Goal: Find specific page/section: Find specific page/section

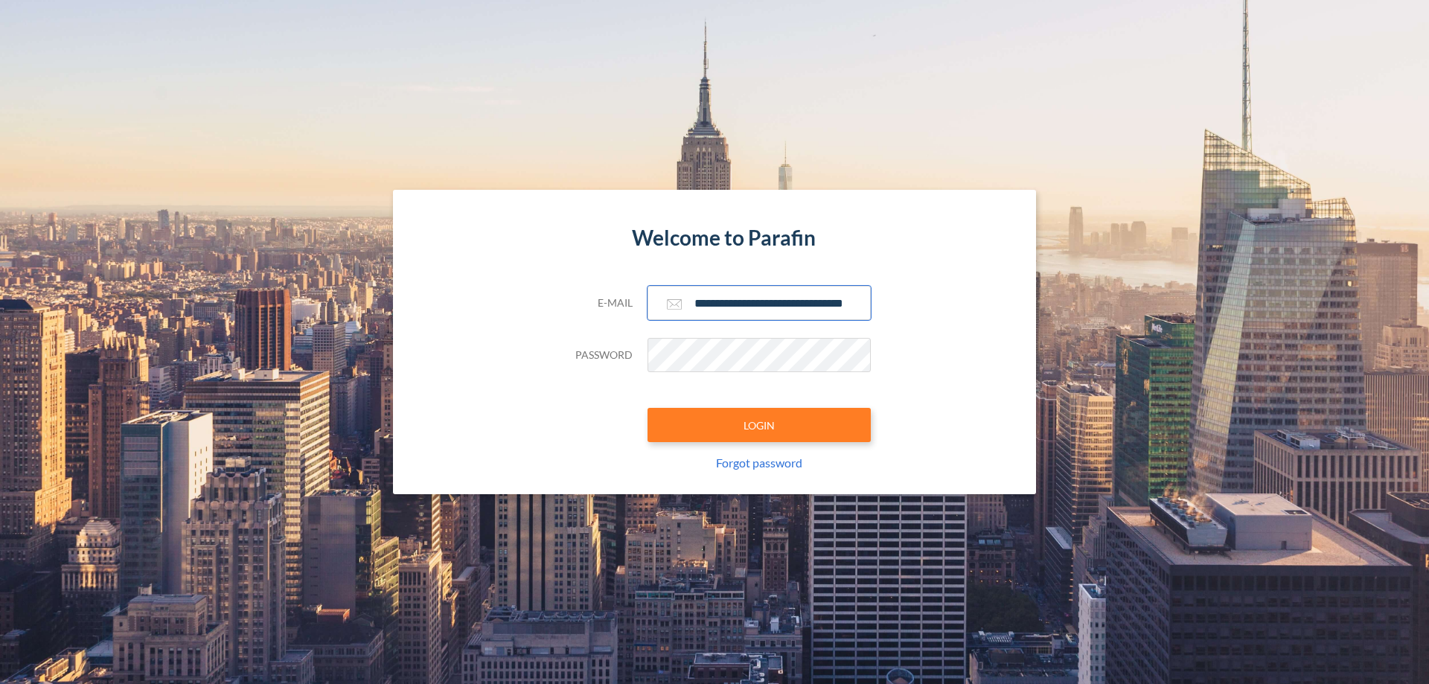
type input "**********"
click at [759, 425] on button "LOGIN" at bounding box center [758, 425] width 223 height 34
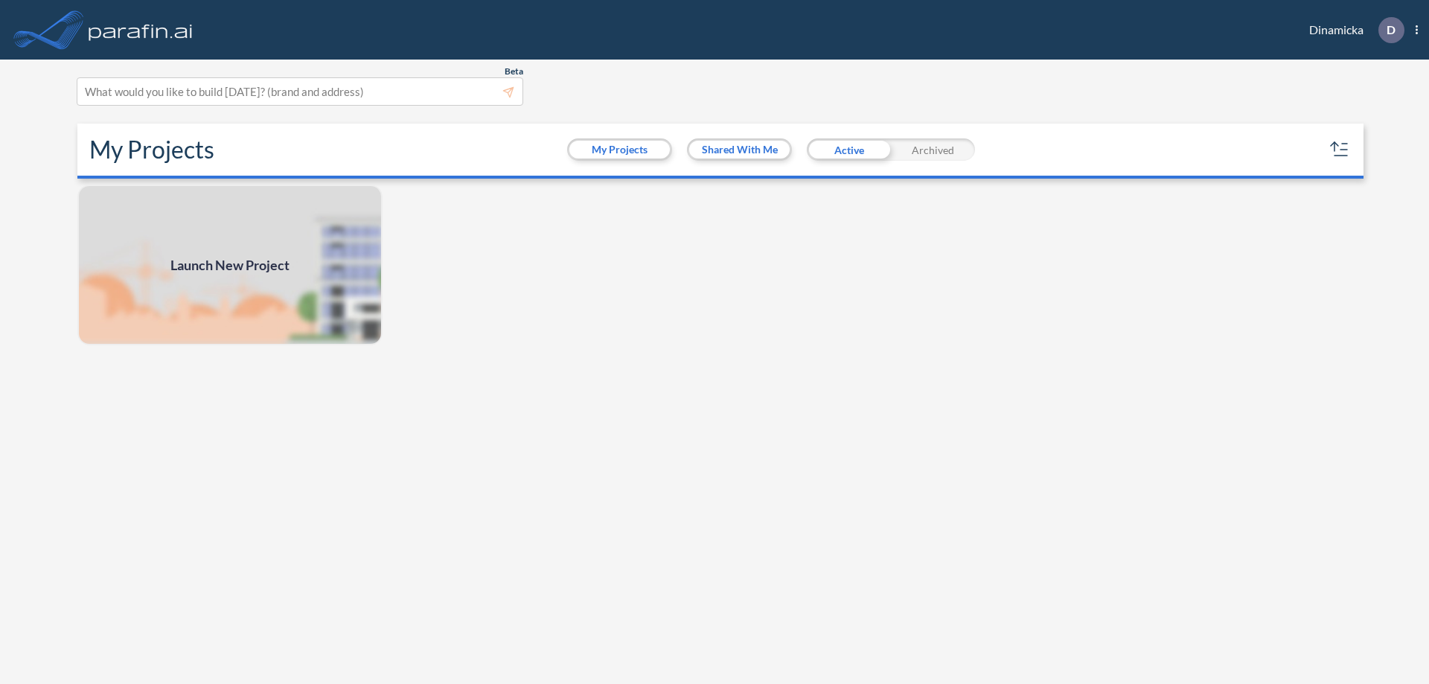
scroll to position [4, 0]
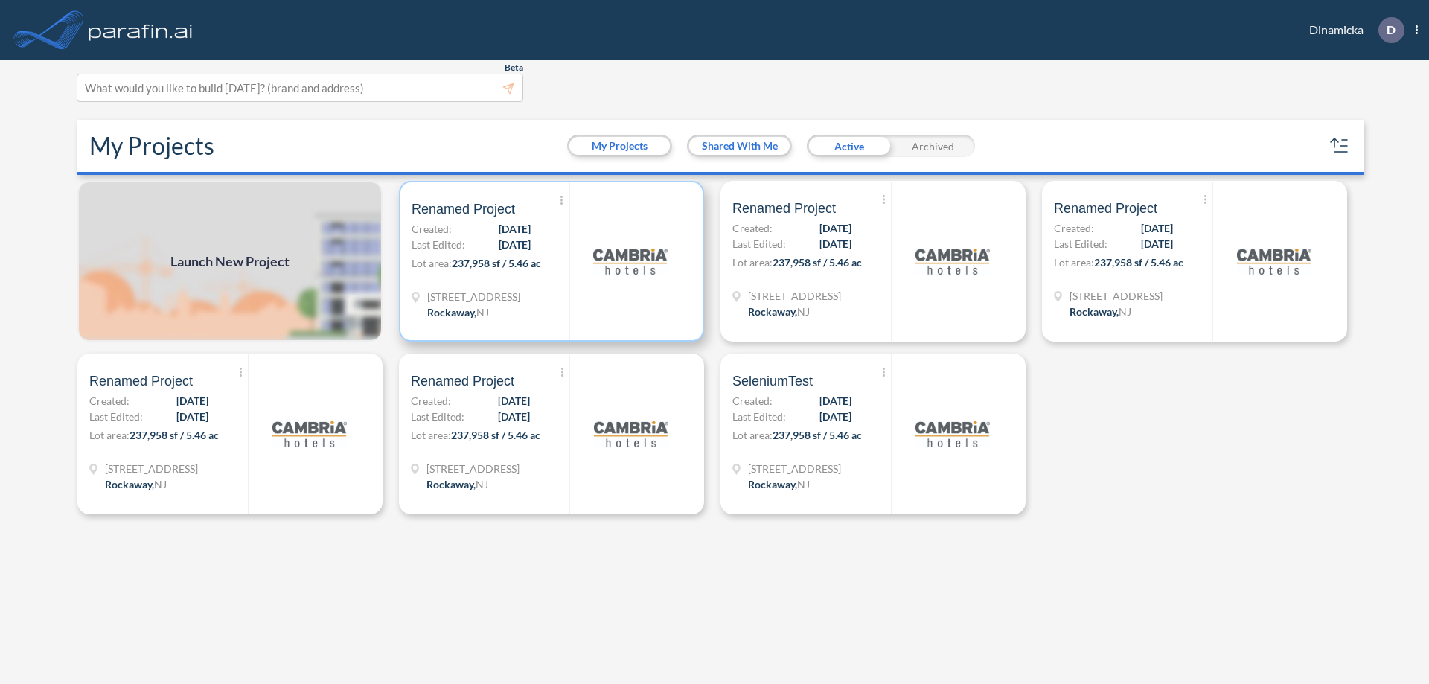
click at [551, 261] on p "Lot area: 237,958 sf / 5.46 ac" at bounding box center [491, 266] width 158 height 22
